Goal: Task Accomplishment & Management: Manage account settings

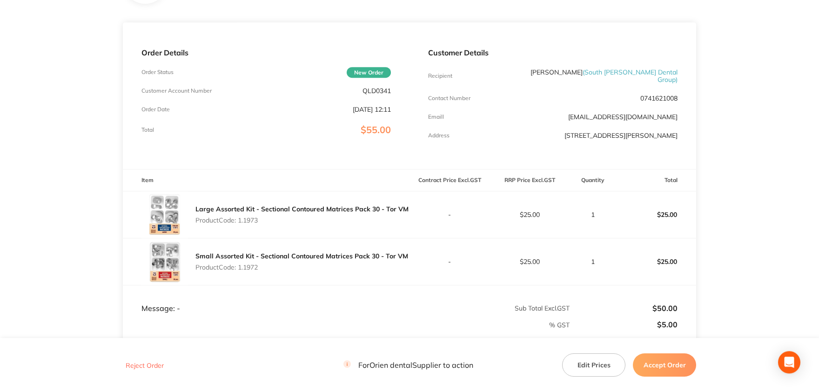
scroll to position [102, 0]
drag, startPoint x: 260, startPoint y: 213, endPoint x: 238, endPoint y: 214, distance: 21.9
click at [238, 215] on p "Product Code: 1.1973" at bounding box center [301, 218] width 213 height 7
copy p "1.1973"
drag, startPoint x: 261, startPoint y: 260, endPoint x: 241, endPoint y: 261, distance: 20.0
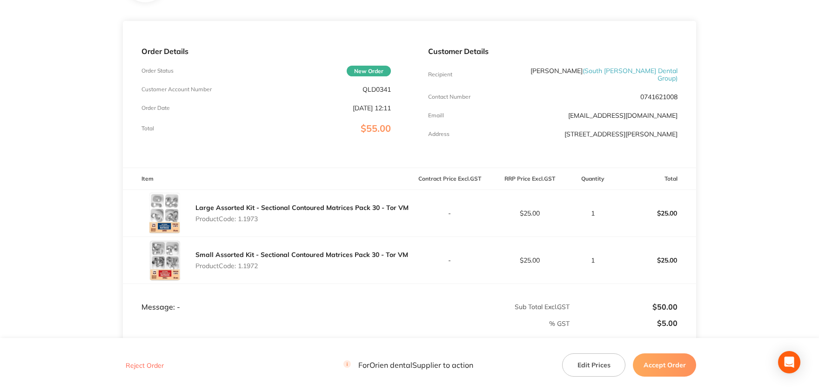
click at [241, 262] on p "Product Code: 1.1972" at bounding box center [301, 265] width 213 height 7
copy p "1.1972"
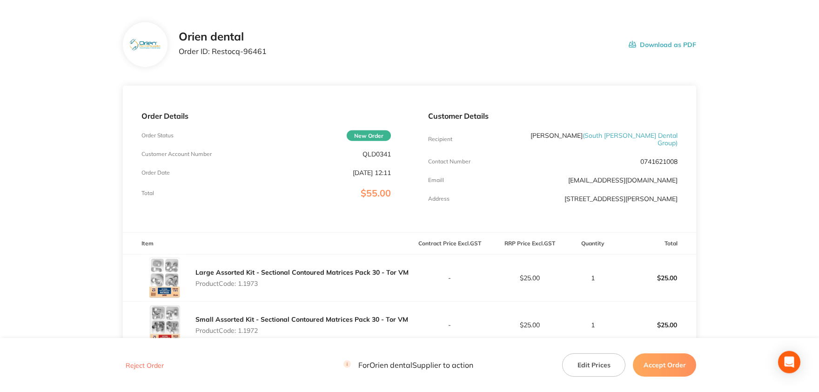
scroll to position [0, 0]
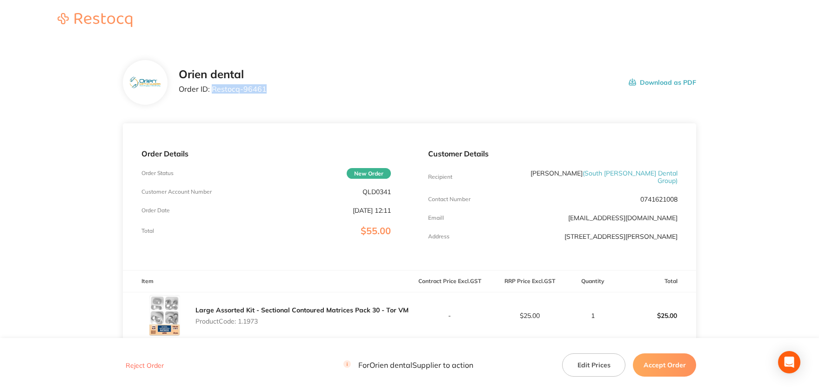
drag, startPoint x: 267, startPoint y: 87, endPoint x: 213, endPoint y: 90, distance: 53.6
click at [213, 90] on div "Orien dental Order ID: Restocq- 96461 Download as PDF" at bounding box center [437, 82] width 517 height 29
copy p "Restocq- 96461"
click at [655, 368] on button "Accept Order" at bounding box center [663, 364] width 63 height 23
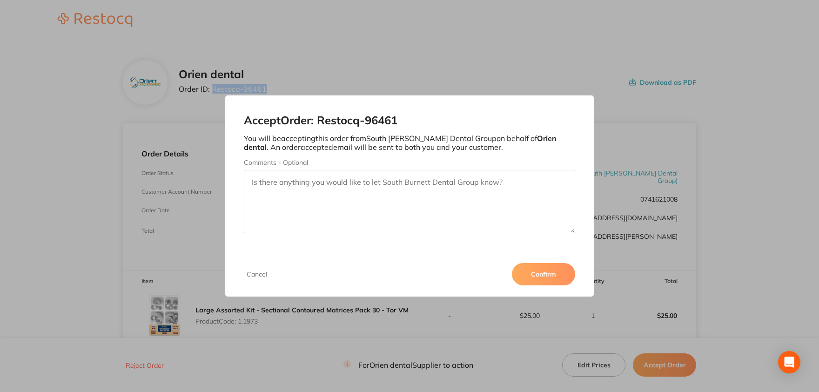
click at [542, 274] on button "Confirm" at bounding box center [543, 274] width 63 height 22
